Goal: Information Seeking & Learning: Check status

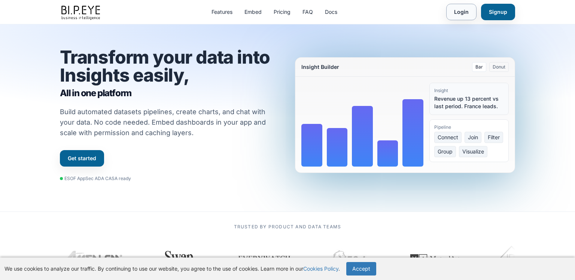
click at [458, 10] on link "Login" at bounding box center [461, 12] width 30 height 16
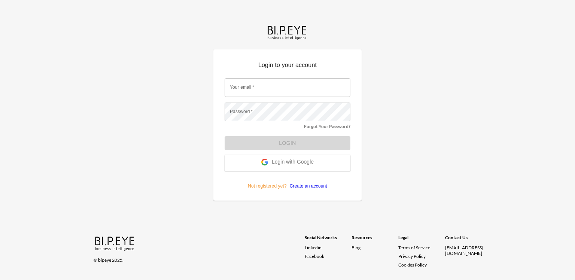
click at [280, 169] on button "Login with Google" at bounding box center [288, 163] width 126 height 16
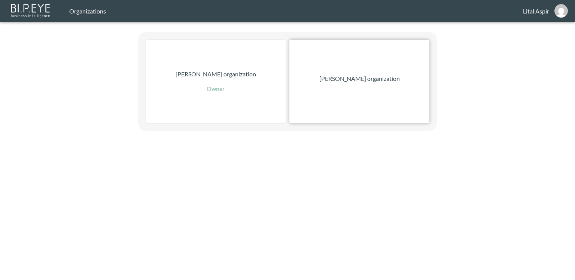
click at [345, 82] on p "[PERSON_NAME] organization" at bounding box center [359, 78] width 80 height 9
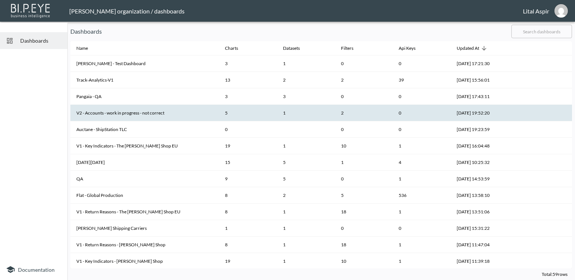
click at [142, 116] on th "V2 - Accounts - work in progress - not correct" at bounding box center [144, 113] width 149 height 16
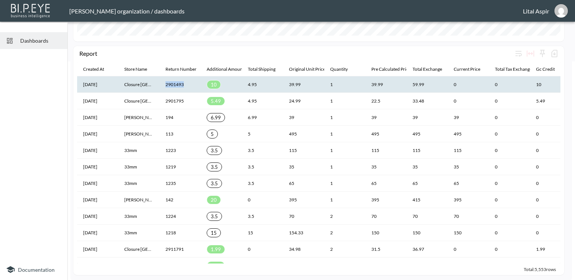
drag, startPoint x: 186, startPoint y: 84, endPoint x: 165, endPoint y: 83, distance: 20.2
click at [165, 83] on th "2901493" at bounding box center [179, 84] width 41 height 16
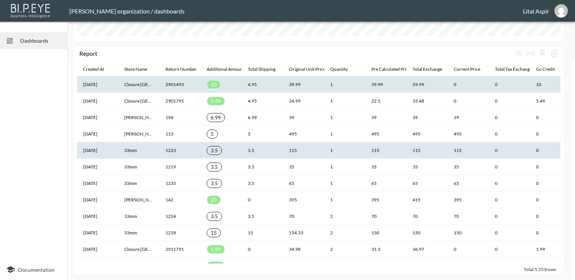
click at [178, 148] on th "1223" at bounding box center [179, 150] width 41 height 16
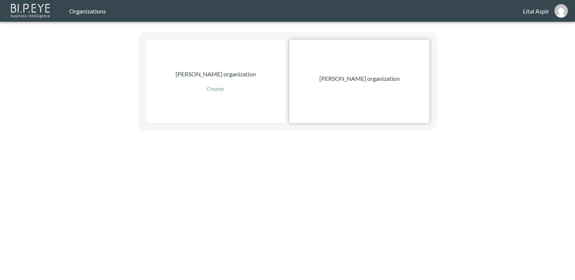
click at [350, 72] on div "[PERSON_NAME] organization" at bounding box center [359, 81] width 140 height 83
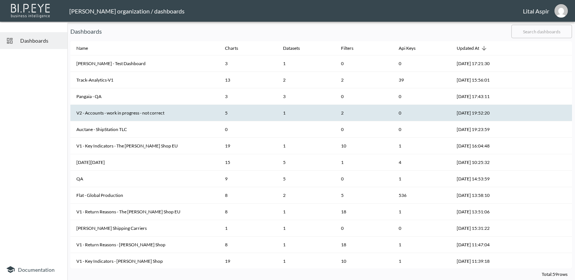
click at [108, 110] on th "V2 - Accounts - work in progress - not correct" at bounding box center [144, 113] width 149 height 16
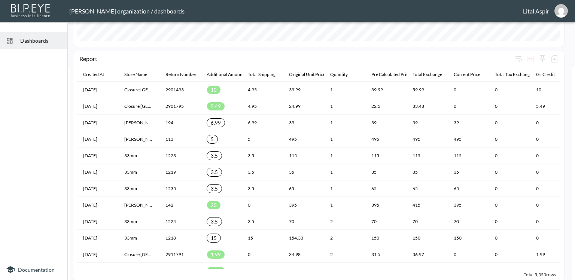
scroll to position [213, 0]
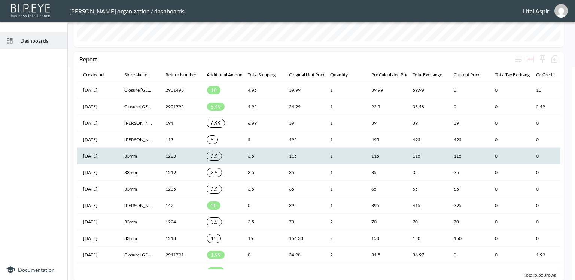
click at [162, 159] on th "1223" at bounding box center [179, 156] width 41 height 16
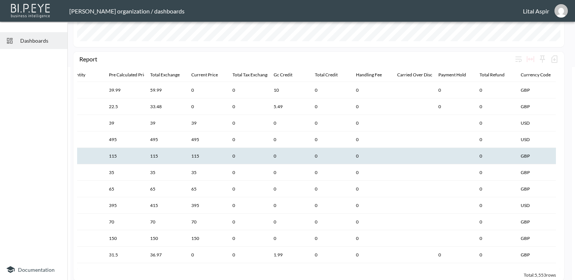
scroll to position [0, 0]
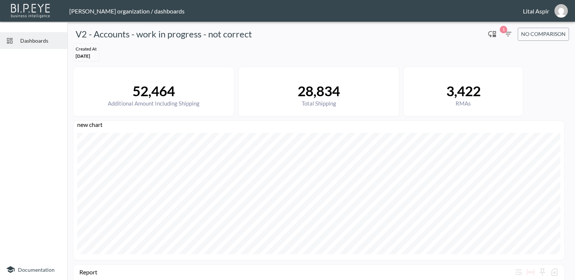
click at [503, 37] on icon "button" at bounding box center [507, 34] width 9 height 9
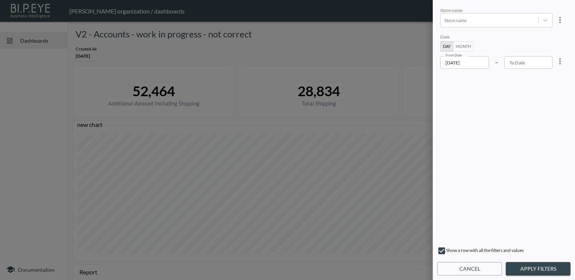
click at [323, 65] on div at bounding box center [287, 140] width 575 height 280
click at [365, 169] on div at bounding box center [287, 140] width 575 height 280
click at [467, 271] on button "Cancel" at bounding box center [469, 269] width 65 height 14
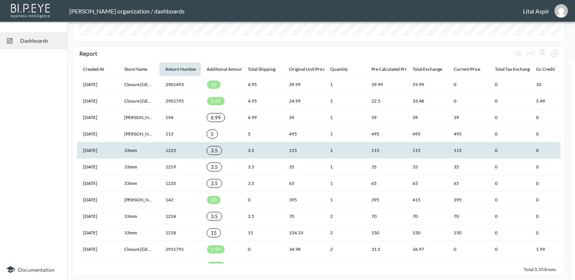
click at [170, 69] on div "Return Number" at bounding box center [180, 69] width 31 height 9
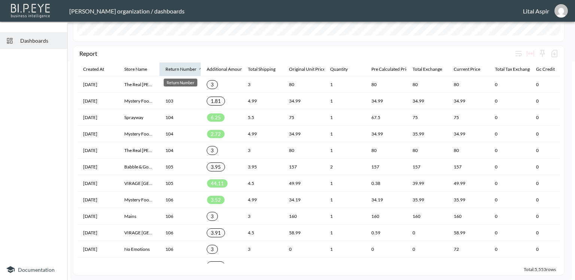
click at [185, 70] on div "Return Number" at bounding box center [180, 69] width 31 height 9
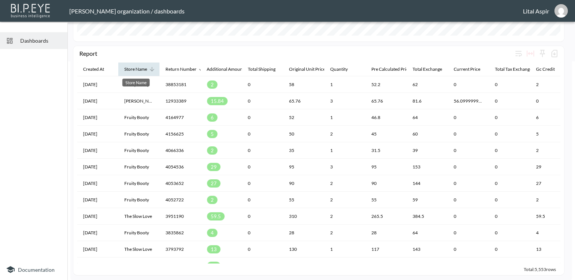
click at [146, 70] on div "Store Name" at bounding box center [135, 69] width 23 height 9
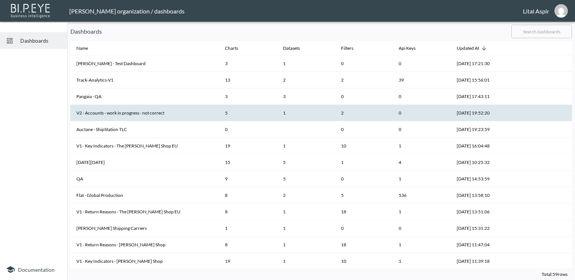
click at [119, 114] on th "V2 - Accounts - work in progress - not correct" at bounding box center [144, 113] width 149 height 16
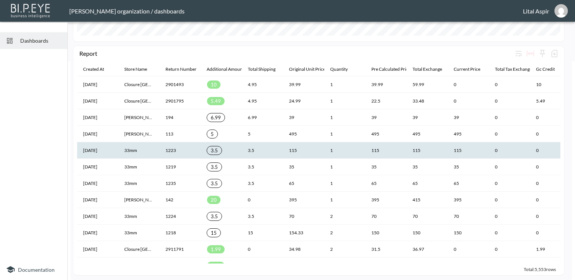
click at [179, 149] on th "1223" at bounding box center [179, 150] width 41 height 16
drag, startPoint x: 175, startPoint y: 150, endPoint x: 167, endPoint y: 149, distance: 8.3
click at [167, 149] on th "1223" at bounding box center [179, 150] width 41 height 16
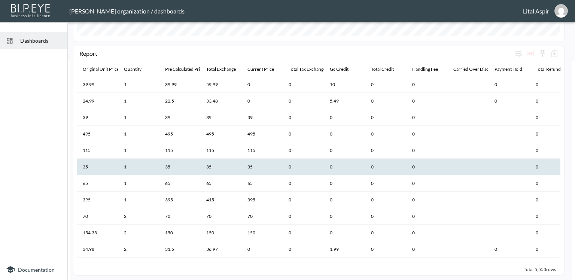
scroll to position [0, 264]
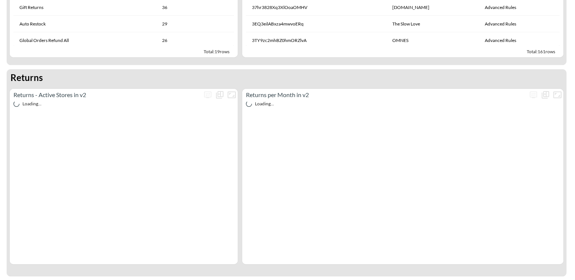
scroll to position [203, 0]
